Goal: Task Accomplishment & Management: Complete application form

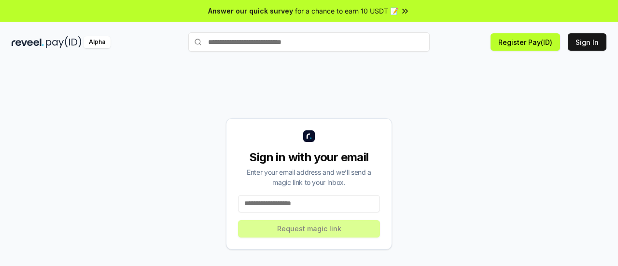
click at [305, 206] on input at bounding box center [309, 203] width 142 height 17
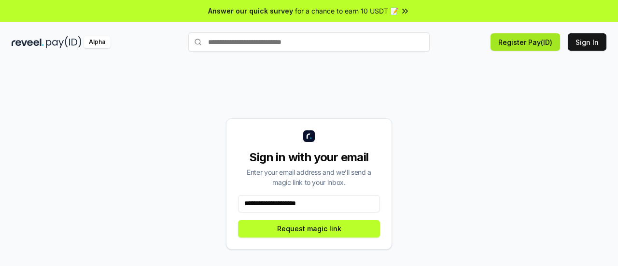
type input "**********"
click at [537, 45] on button "Register Pay(ID)" at bounding box center [526, 41] width 70 height 17
click at [596, 40] on button "Sign In" at bounding box center [587, 41] width 39 height 17
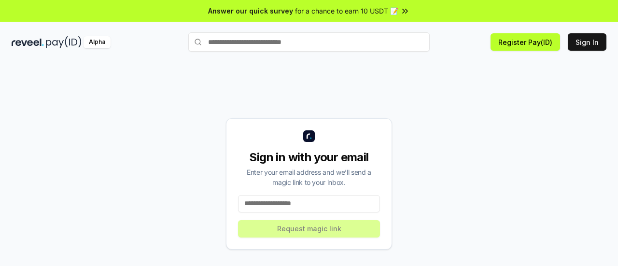
click at [285, 198] on input at bounding box center [309, 203] width 142 height 17
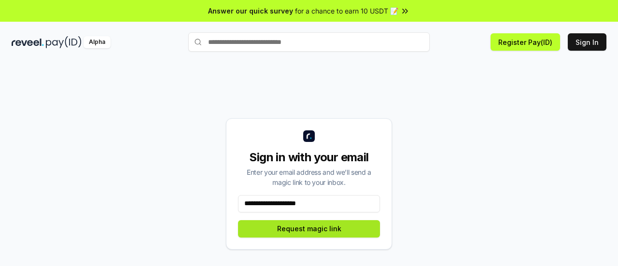
type input "**********"
click at [314, 230] on button "Request magic link" at bounding box center [309, 228] width 142 height 17
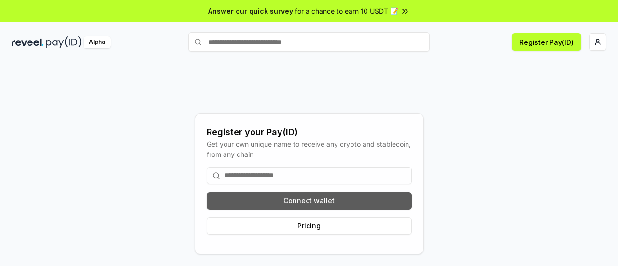
click at [303, 197] on button "Connect wallet" at bounding box center [309, 200] width 205 height 17
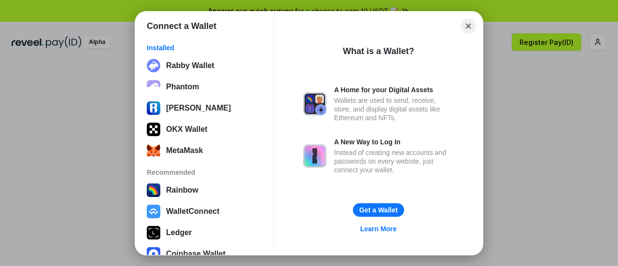
click at [467, 27] on button "Close" at bounding box center [468, 25] width 15 height 15
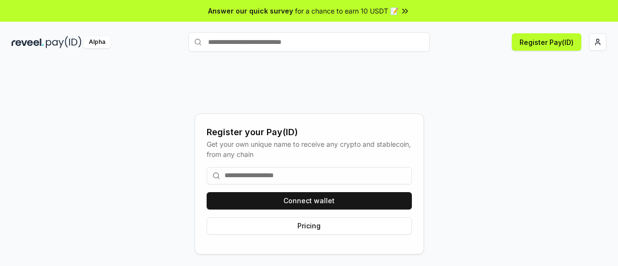
click at [269, 177] on input at bounding box center [309, 175] width 205 height 17
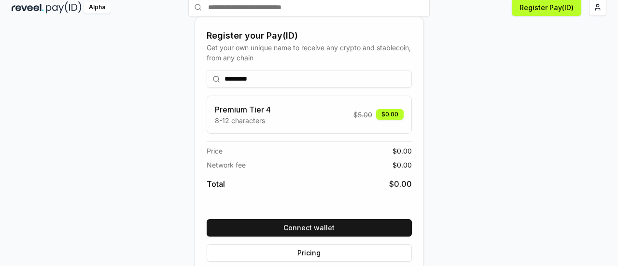
scroll to position [48, 0]
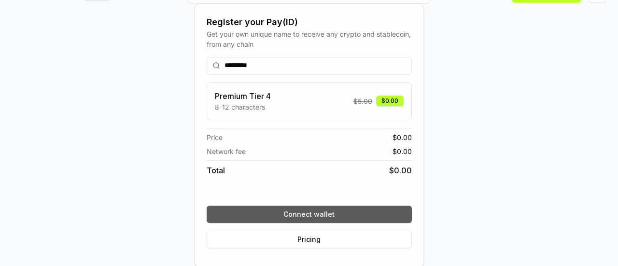
type input "*********"
click at [323, 220] on button "Connect wallet" at bounding box center [309, 214] width 205 height 17
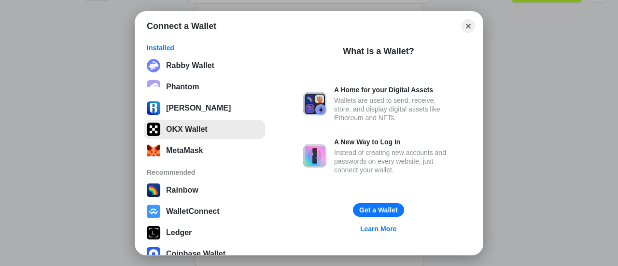
click at [197, 129] on button "OKX Wallet" at bounding box center [204, 129] width 121 height 19
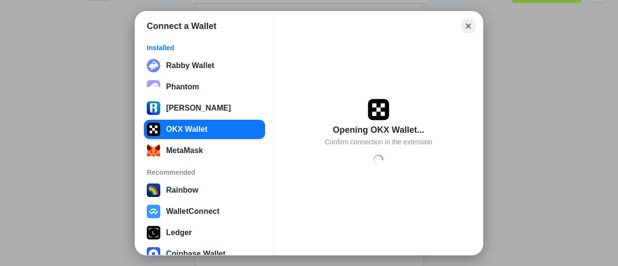
click at [474, 26] on button "Close" at bounding box center [468, 25] width 15 height 15
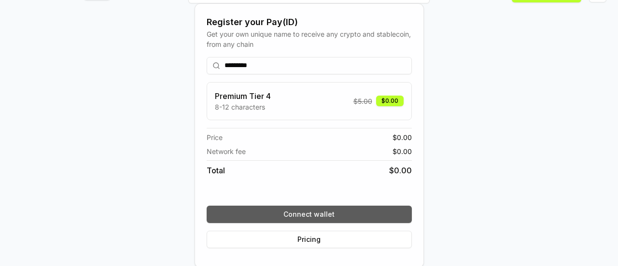
click at [326, 217] on button "Connect wallet" at bounding box center [309, 214] width 205 height 17
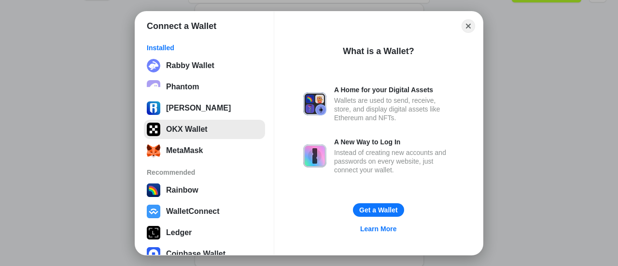
click at [207, 131] on button "OKX Wallet" at bounding box center [204, 129] width 121 height 19
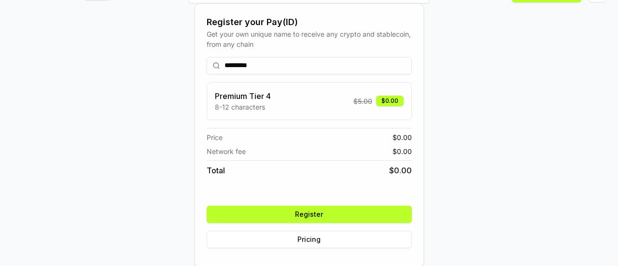
click at [345, 211] on button "Register" at bounding box center [309, 214] width 205 height 17
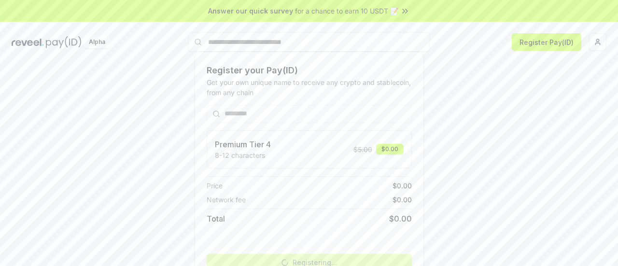
scroll to position [50, 0]
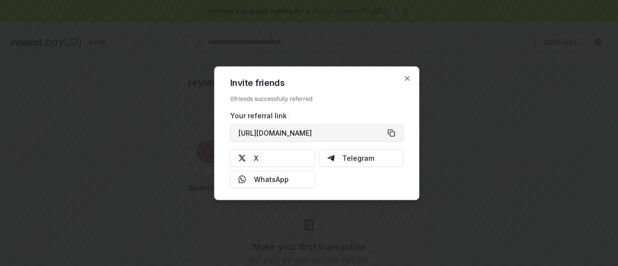
click at [393, 133] on button "[URL][DOMAIN_NAME]" at bounding box center [316, 132] width 173 height 17
click at [411, 80] on div "Invite friends 0 friends successfully referred Your referral link [URL][DOMAIN_…" at bounding box center [316, 133] width 205 height 134
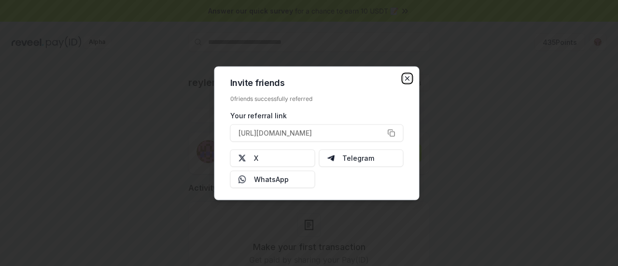
click at [410, 80] on icon "button" at bounding box center [408, 78] width 4 height 4
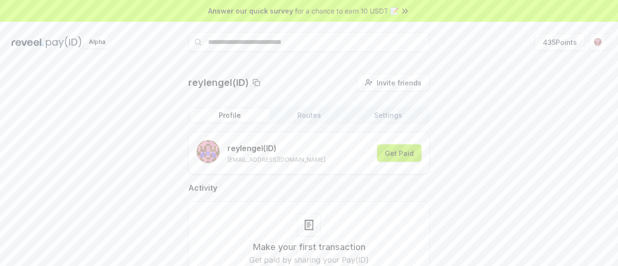
click at [407, 156] on button "Get Paid" at bounding box center [399, 152] width 44 height 17
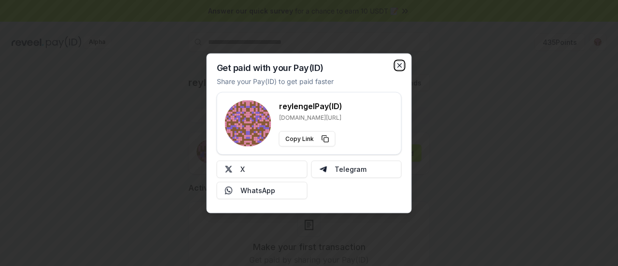
click at [401, 65] on icon "button" at bounding box center [400, 65] width 8 height 8
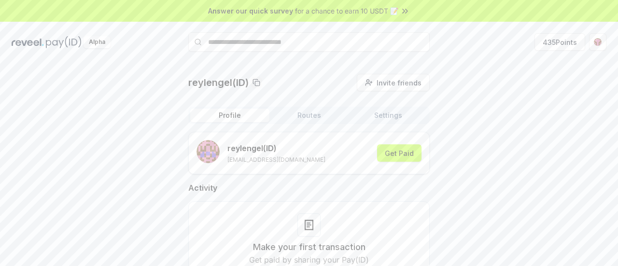
click at [380, 10] on span "for a chance to earn 10 USDT 📝" at bounding box center [346, 11] width 103 height 10
click at [592, 40] on html "Answer our quick survey for a chance to earn 10 USDT 📝 Alpha 435 Points reyleng…" at bounding box center [309, 133] width 618 height 266
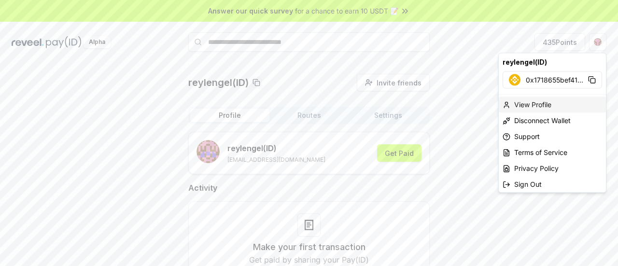
click at [544, 102] on div "View Profile" at bounding box center [552, 105] width 107 height 16
